Goal: Task Accomplishment & Management: Complete application form

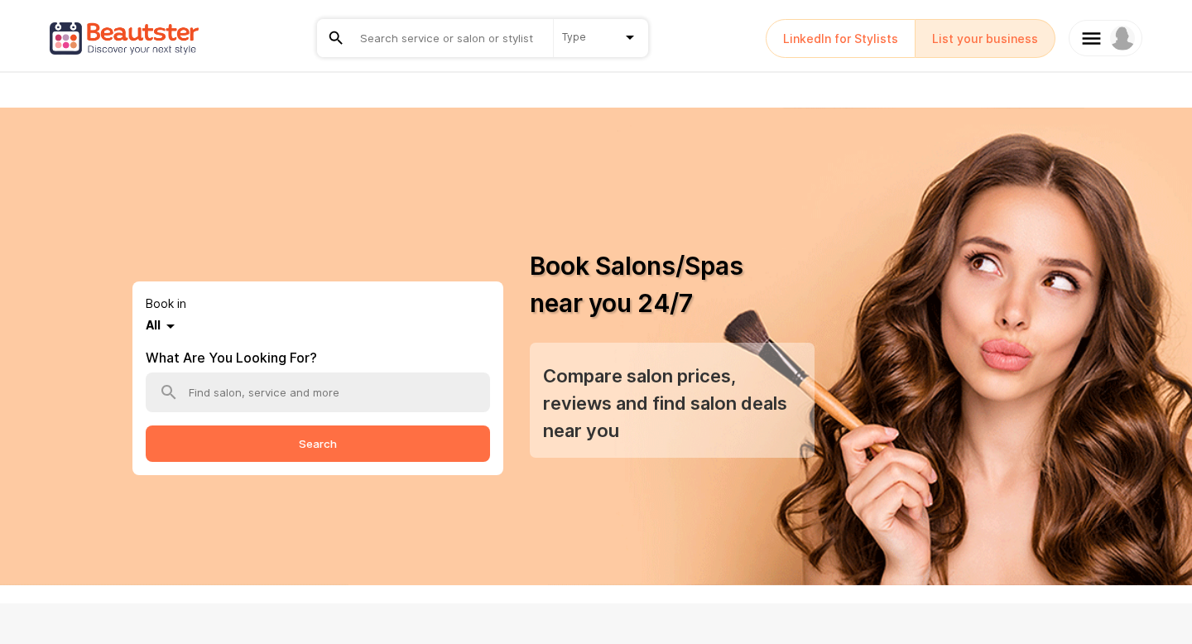
click at [141, 36] on img at bounding box center [124, 38] width 149 height 50
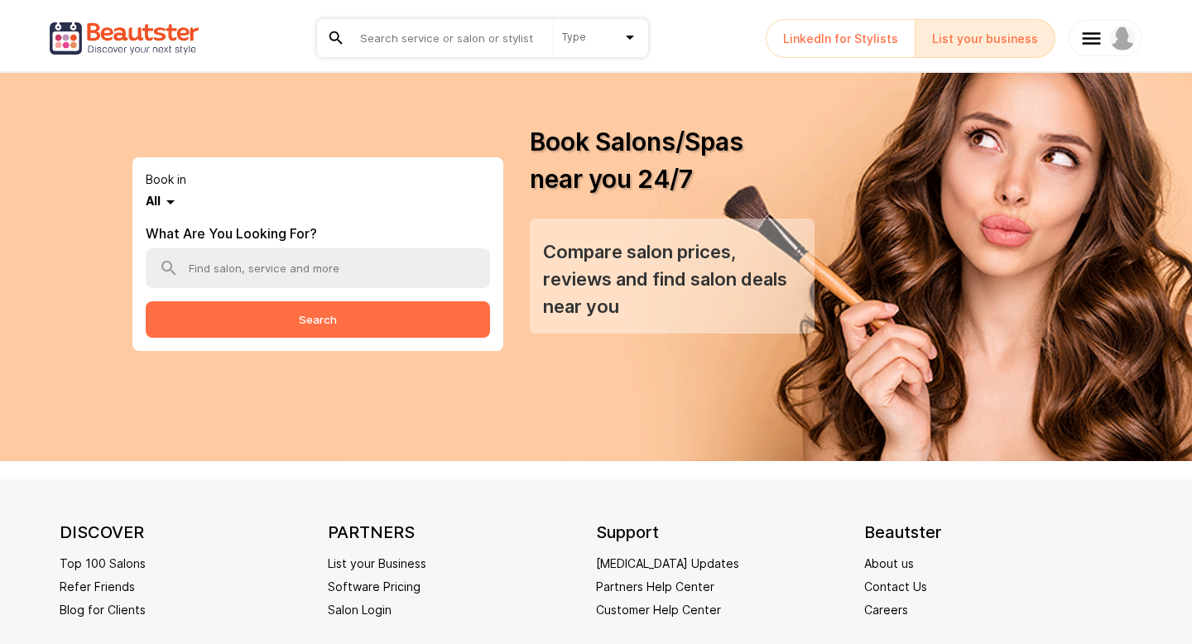
scroll to position [121, 0]
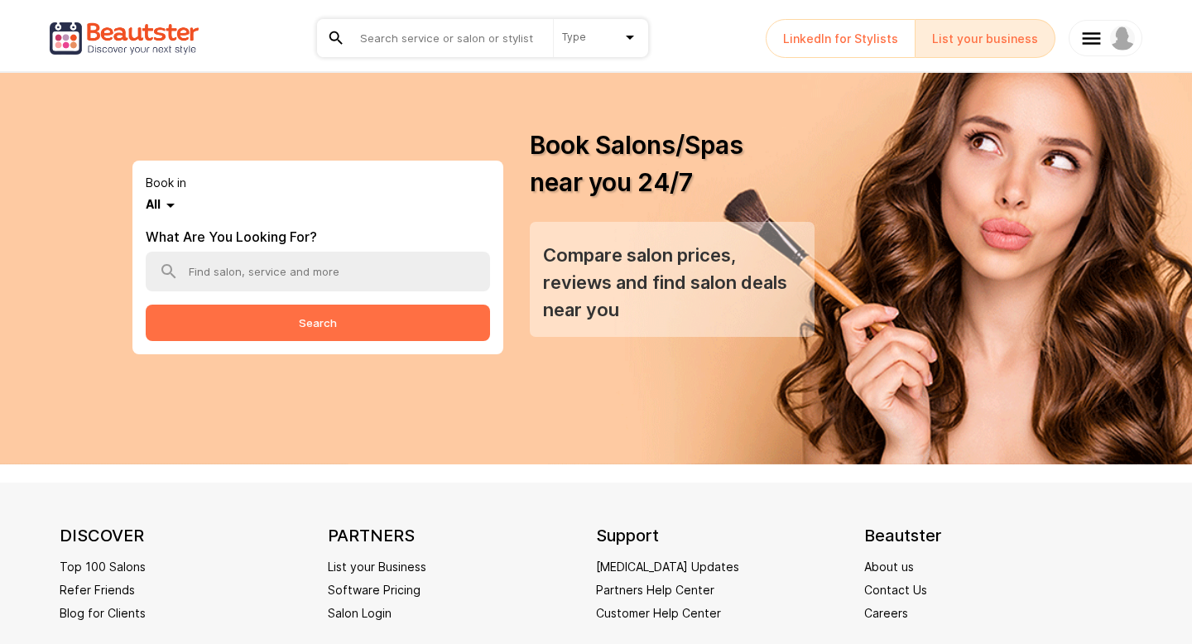
click at [381, 570] on link "List your Business" at bounding box center [377, 567] width 99 height 17
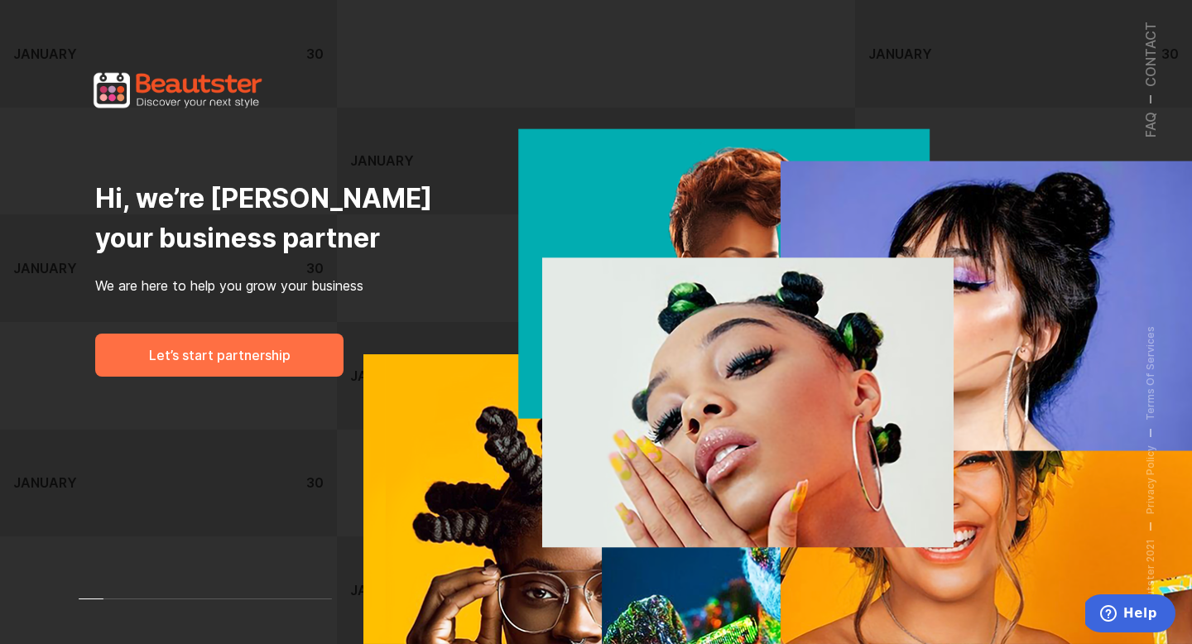
click at [221, 358] on link "Let’s start partnership" at bounding box center [219, 355] width 248 height 43
